Goal: Task Accomplishment & Management: Use online tool/utility

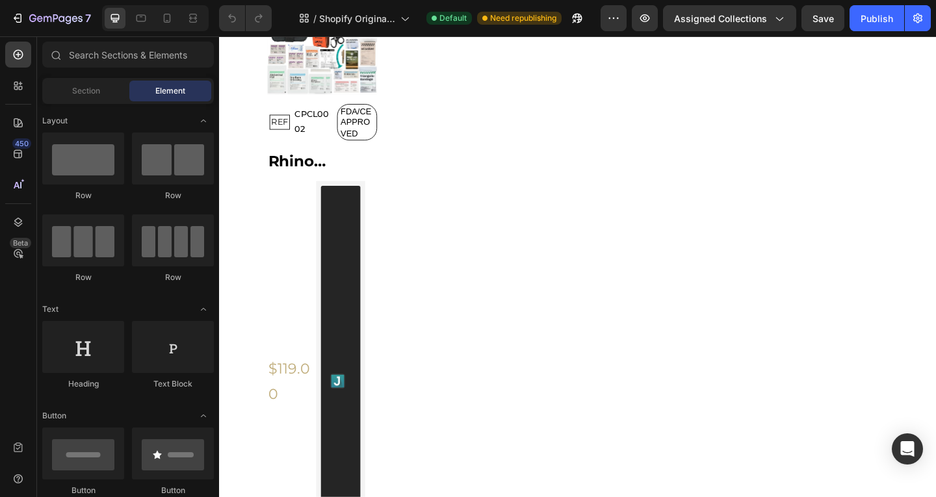
scroll to position [2666, 0]
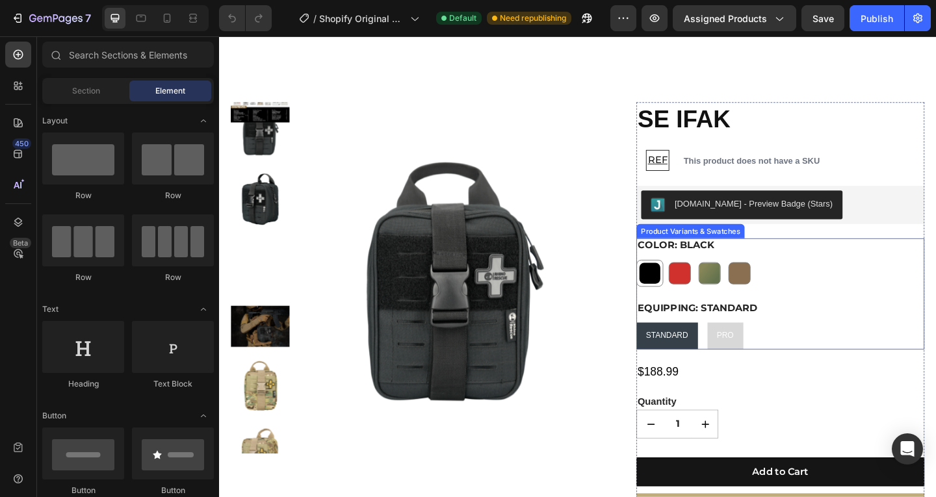
scroll to position [455, 0]
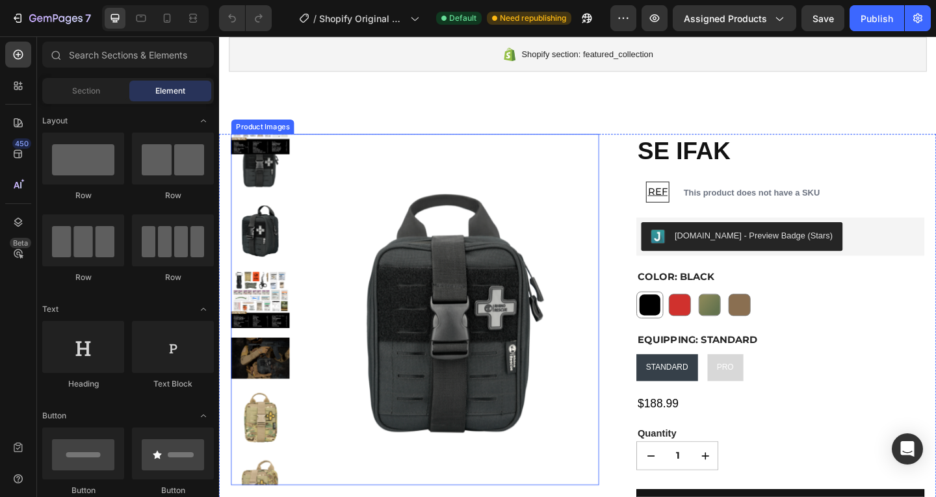
click at [270, 232] on img at bounding box center [264, 249] width 64 height 64
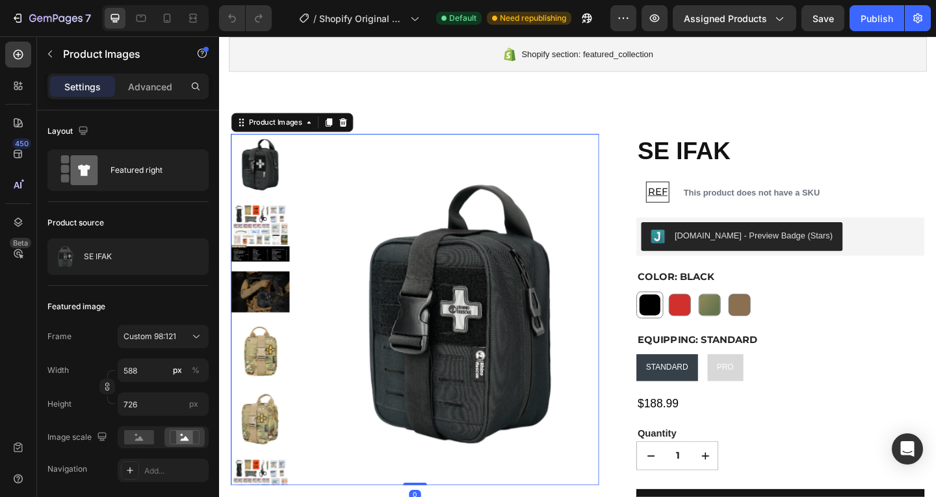
click at [268, 260] on img at bounding box center [264, 250] width 64 height 64
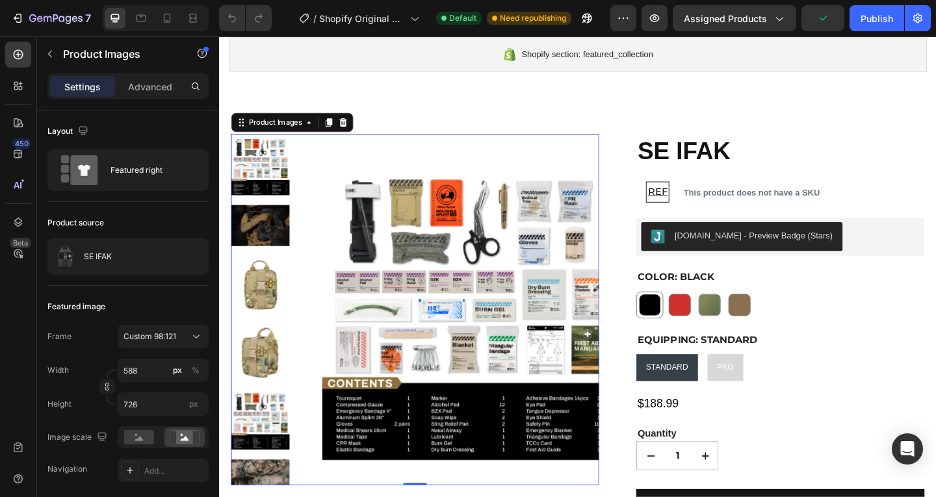
click at [269, 285] on img at bounding box center [264, 307] width 64 height 64
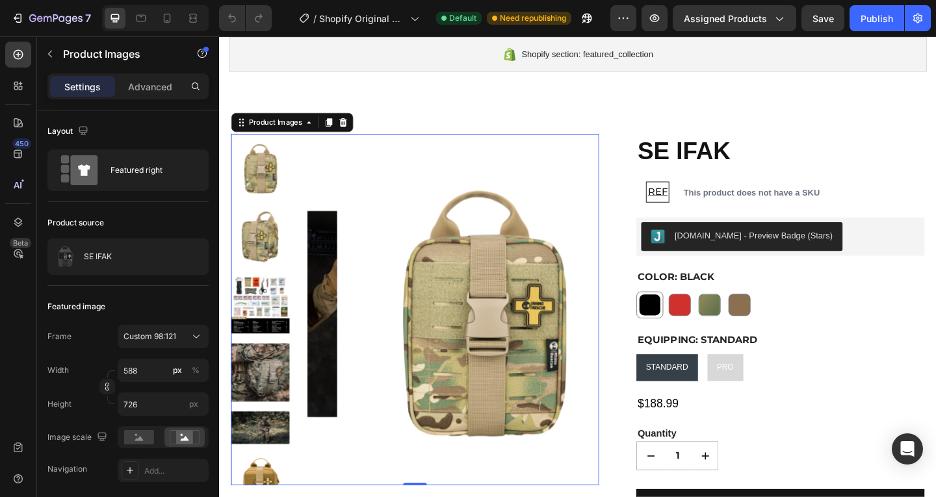
click at [265, 311] on img at bounding box center [264, 328] width 64 height 64
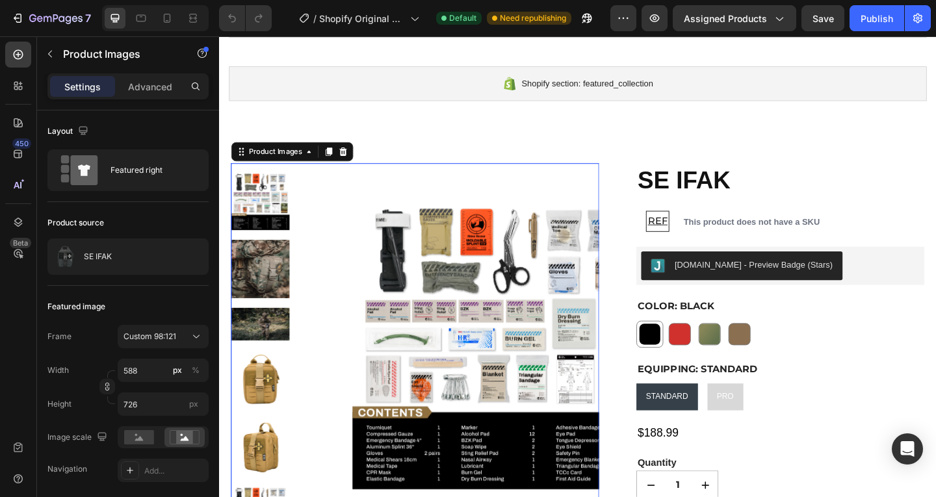
scroll to position [436, 0]
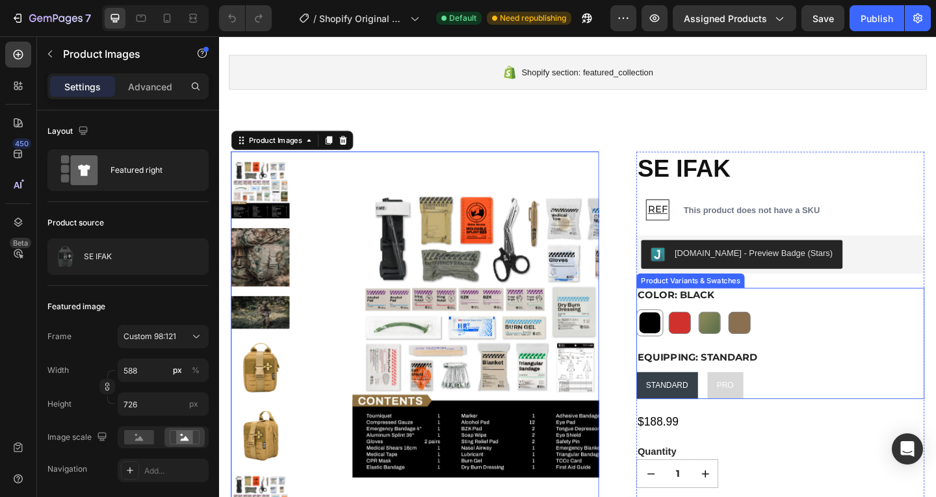
click at [761, 415] on span "PRO" at bounding box center [770, 416] width 18 height 10
click at [750, 402] on input "PRO PRO PRO" at bounding box center [750, 401] width 1 height 1
radio input "true"
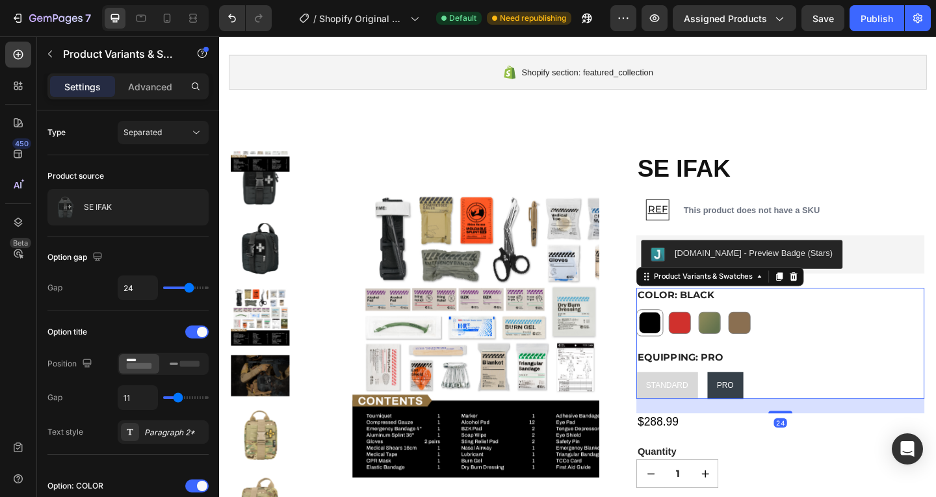
click at [711, 412] on span "STANDARD" at bounding box center [706, 416] width 46 height 10
click at [673, 402] on input "STANDARD STANDARD STANDARD" at bounding box center [672, 401] width 1 height 1
radio input "true"
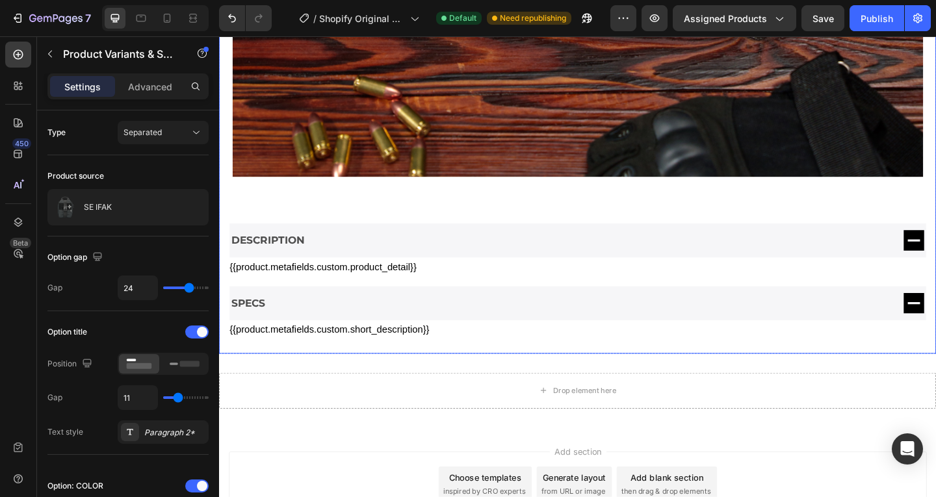
scroll to position [1931, 0]
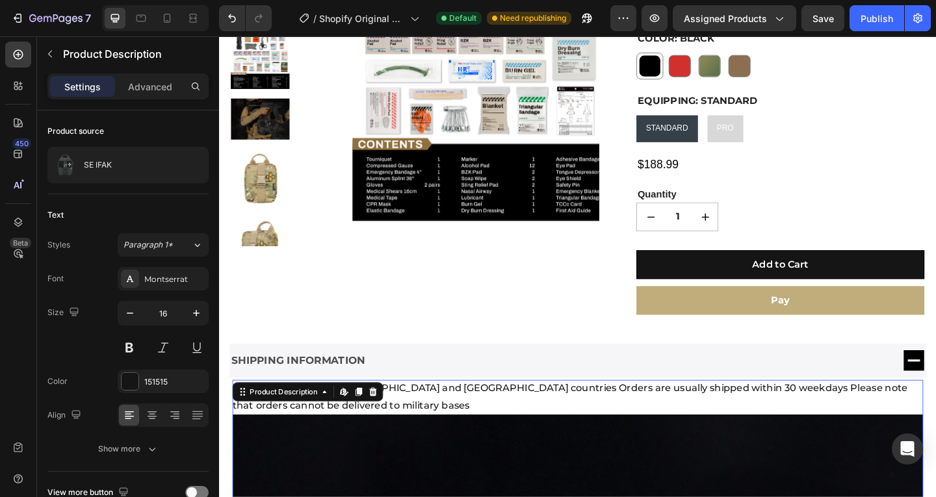
scroll to position [696, 0]
